Goal: Use online tool/utility: Utilize a website feature to perform a specific function

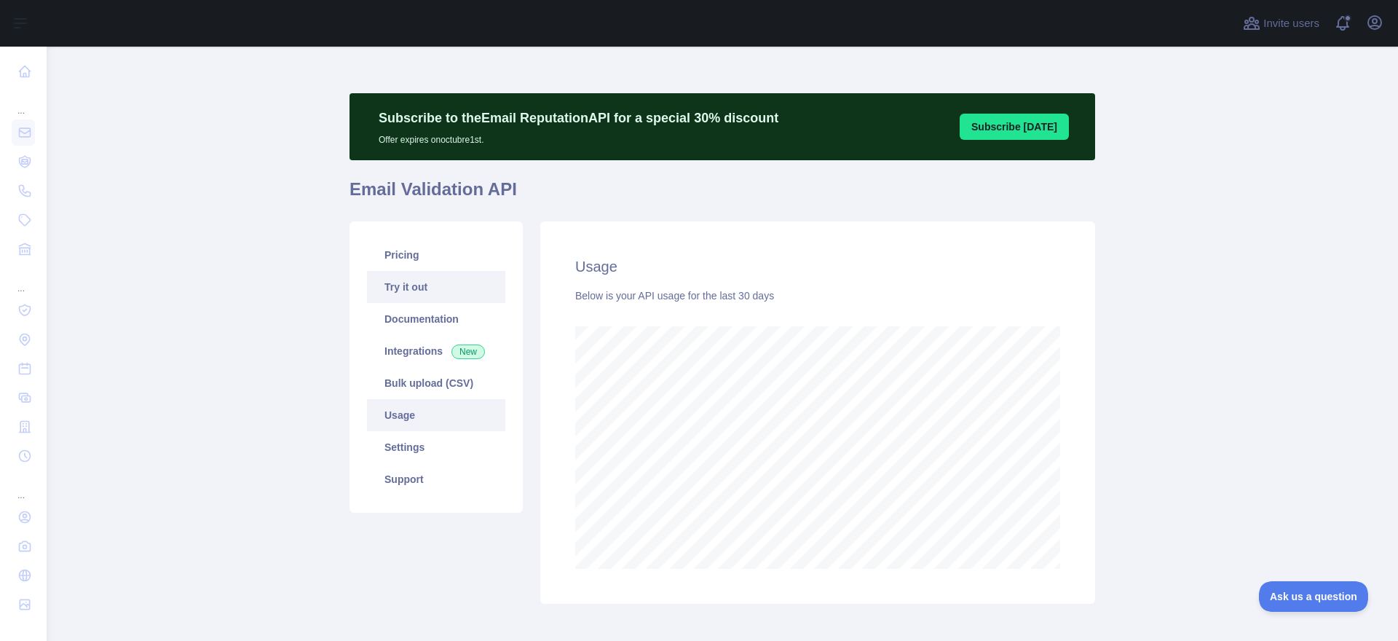
click at [401, 287] on link "Try it out" at bounding box center [436, 287] width 138 height 32
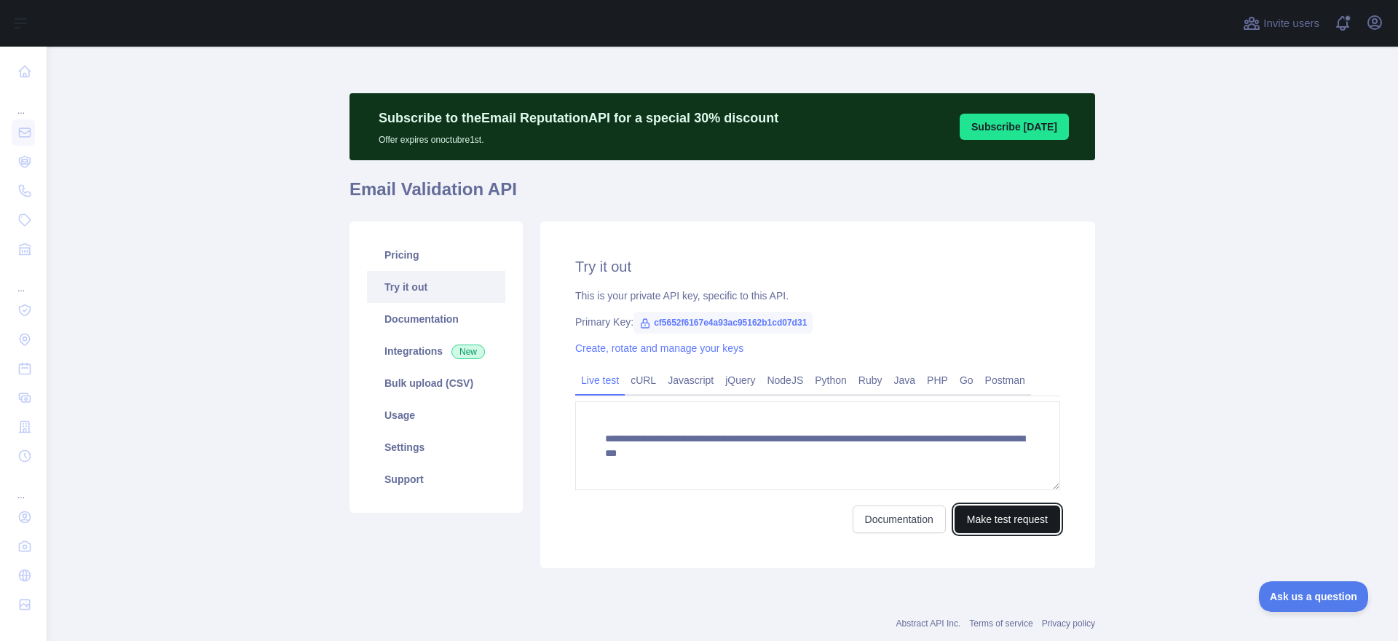
click at [985, 518] on button "Make test request" at bounding box center [1007, 519] width 106 height 28
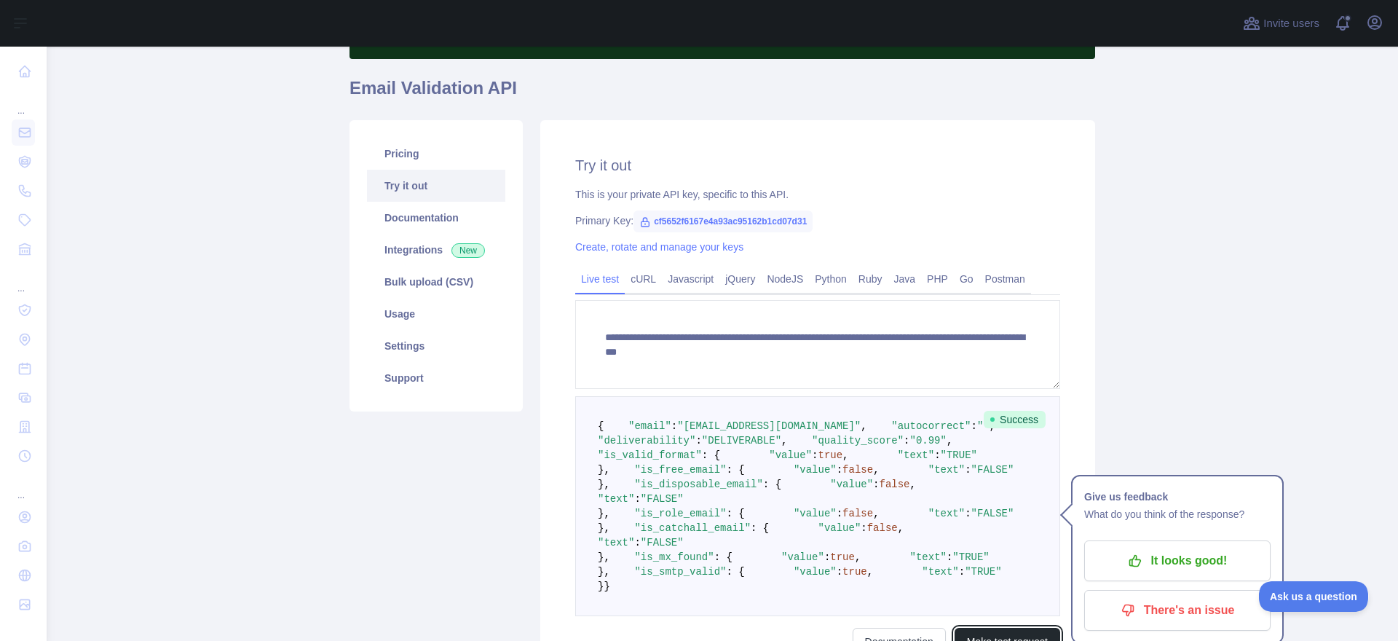
scroll to position [110, 0]
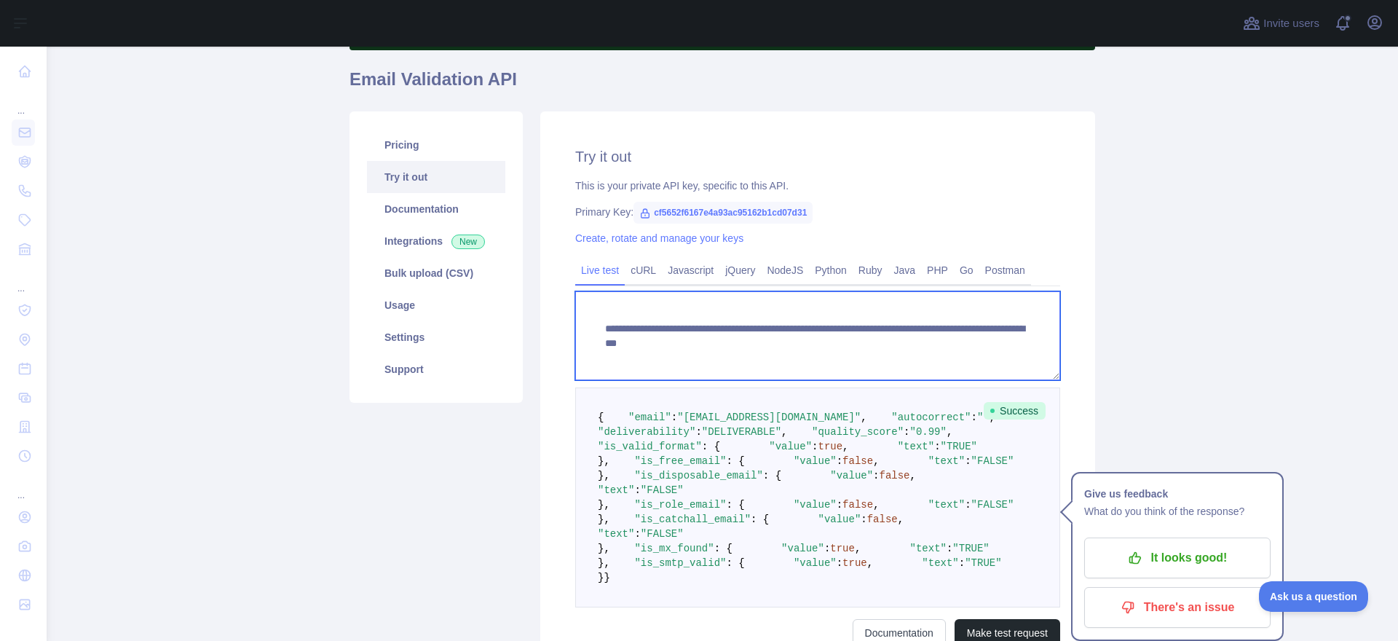
drag, startPoint x: 603, startPoint y: 327, endPoint x: 805, endPoint y: 323, distance: 202.4
click at [805, 323] on textarea "**********" at bounding box center [817, 335] width 485 height 89
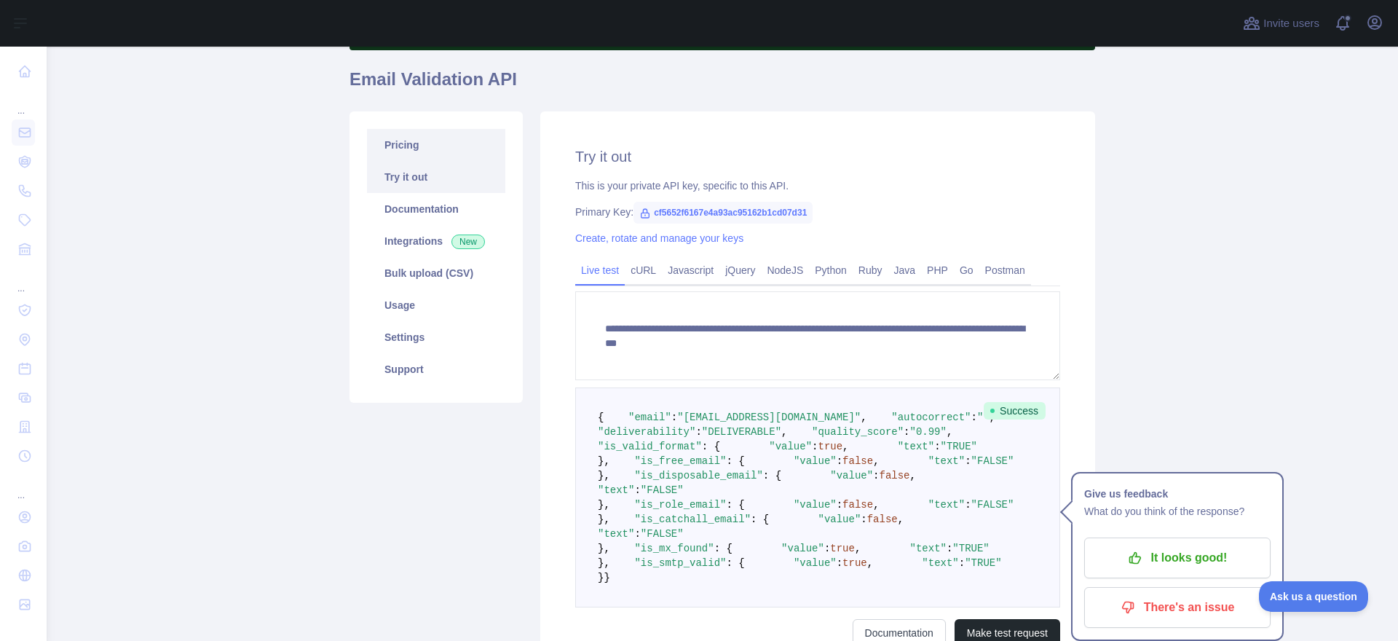
click at [406, 142] on link "Pricing" at bounding box center [436, 145] width 138 height 32
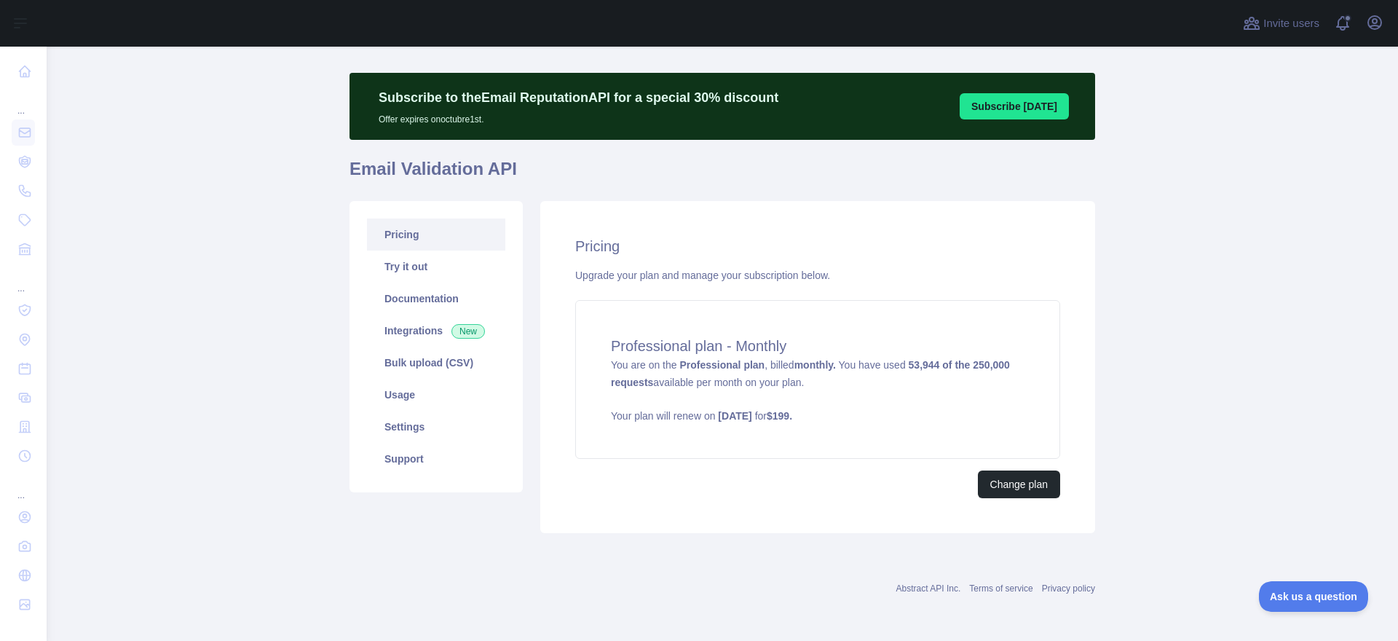
scroll to position [20, 0]
click at [419, 458] on link "Support" at bounding box center [436, 459] width 138 height 32
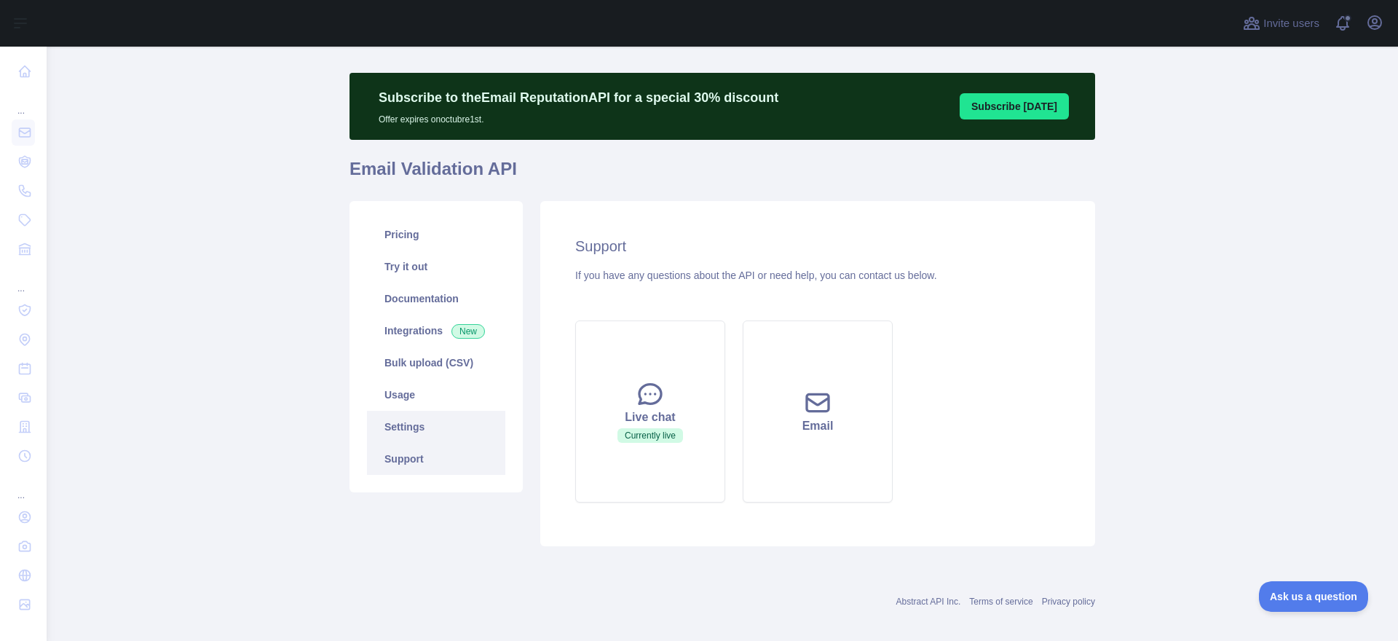
click at [408, 428] on link "Settings" at bounding box center [436, 427] width 138 height 32
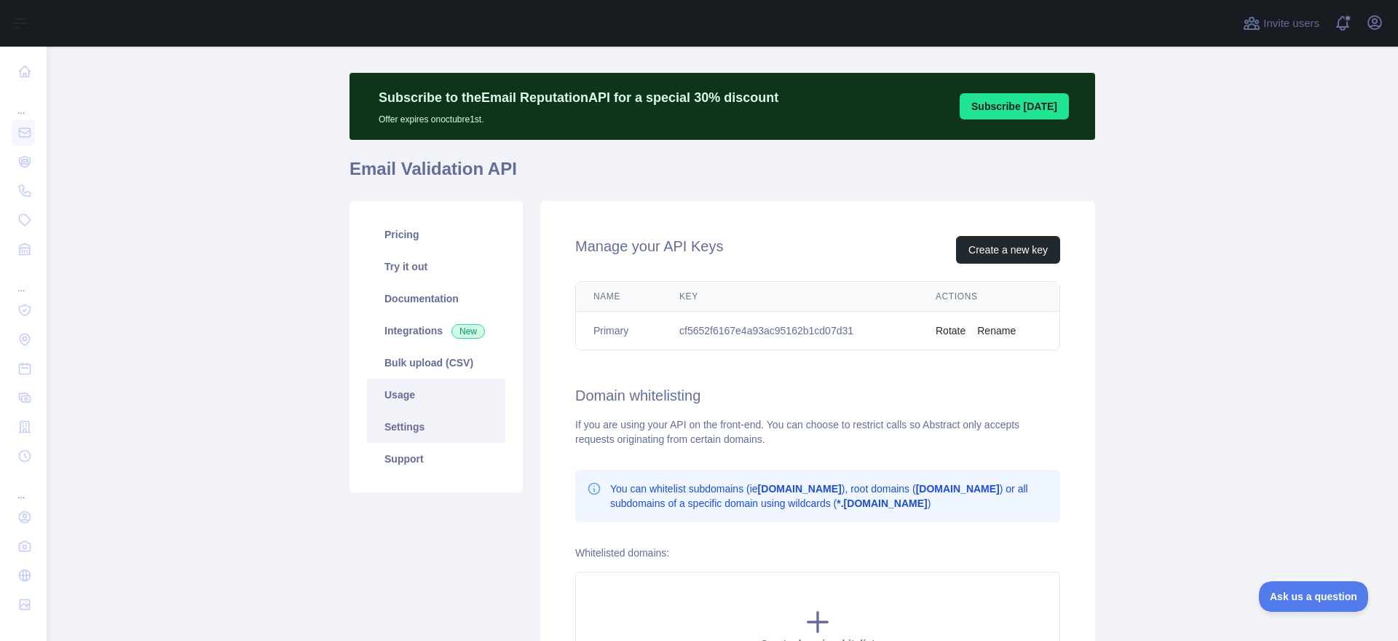
click at [408, 398] on link "Usage" at bounding box center [436, 395] width 138 height 32
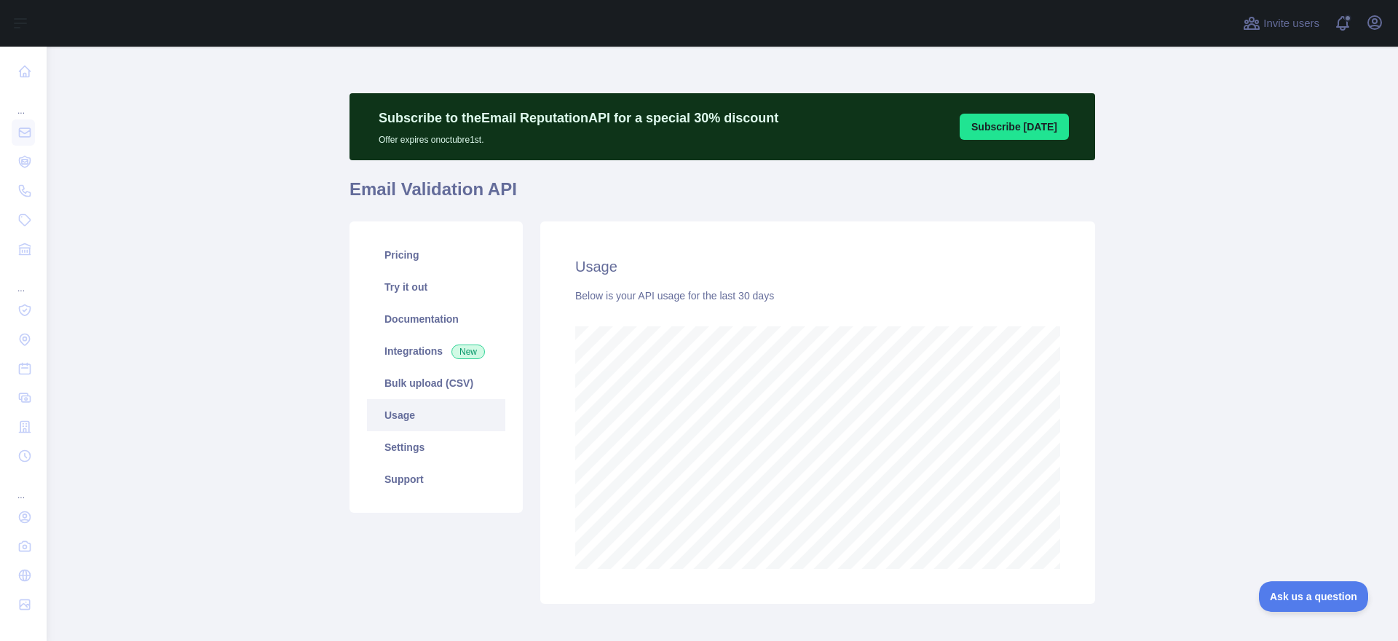
scroll to position [594, 1351]
click at [422, 379] on link "Bulk upload (CSV)" at bounding box center [436, 383] width 138 height 32
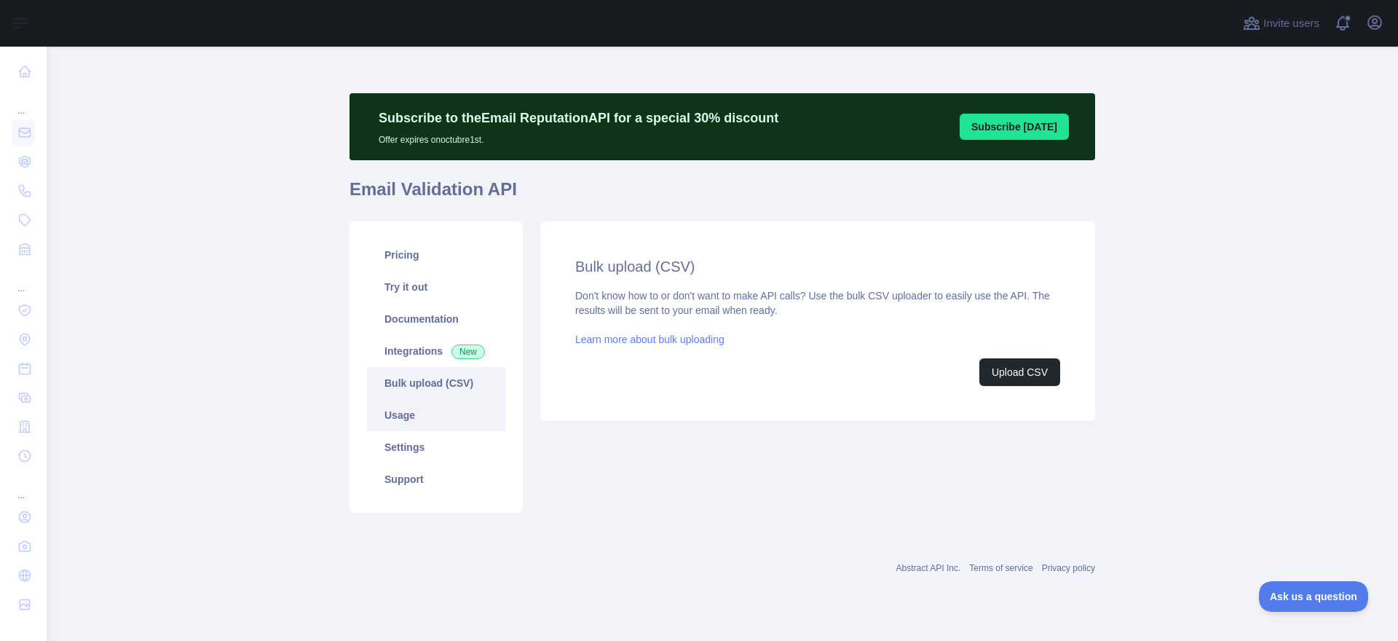
click at [414, 411] on link "Usage" at bounding box center [436, 415] width 138 height 32
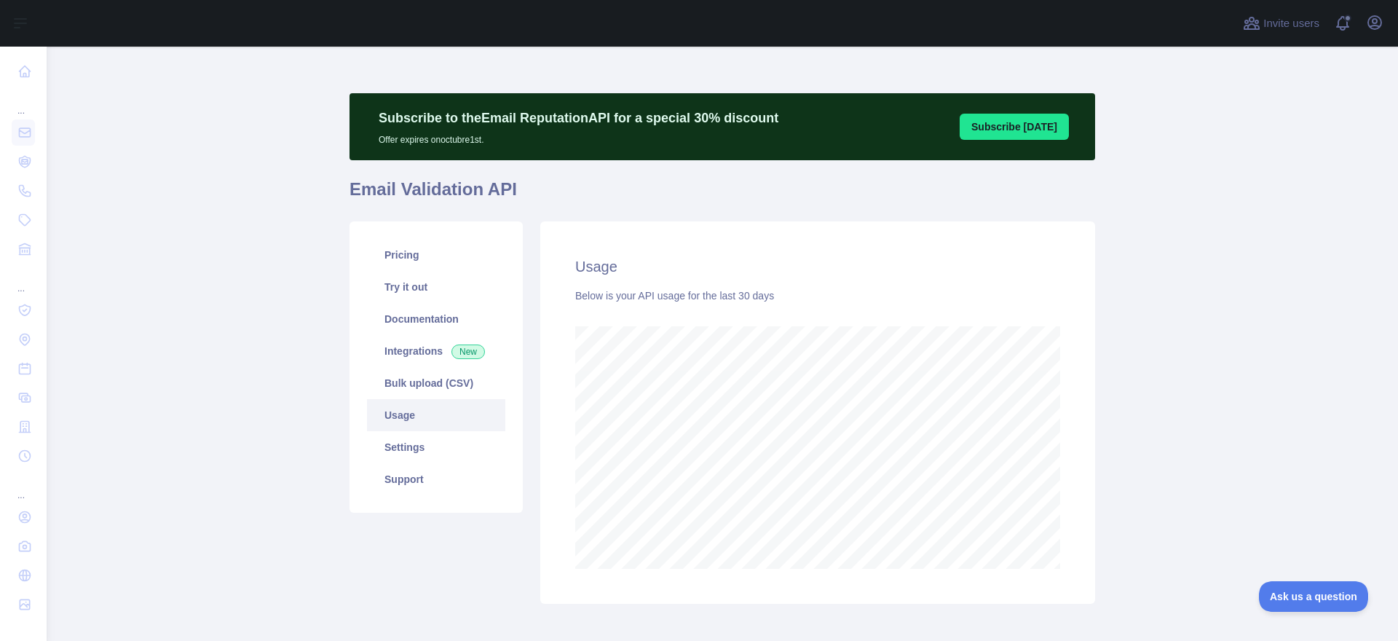
scroll to position [594, 1351]
